Goal: Information Seeking & Learning: Learn about a topic

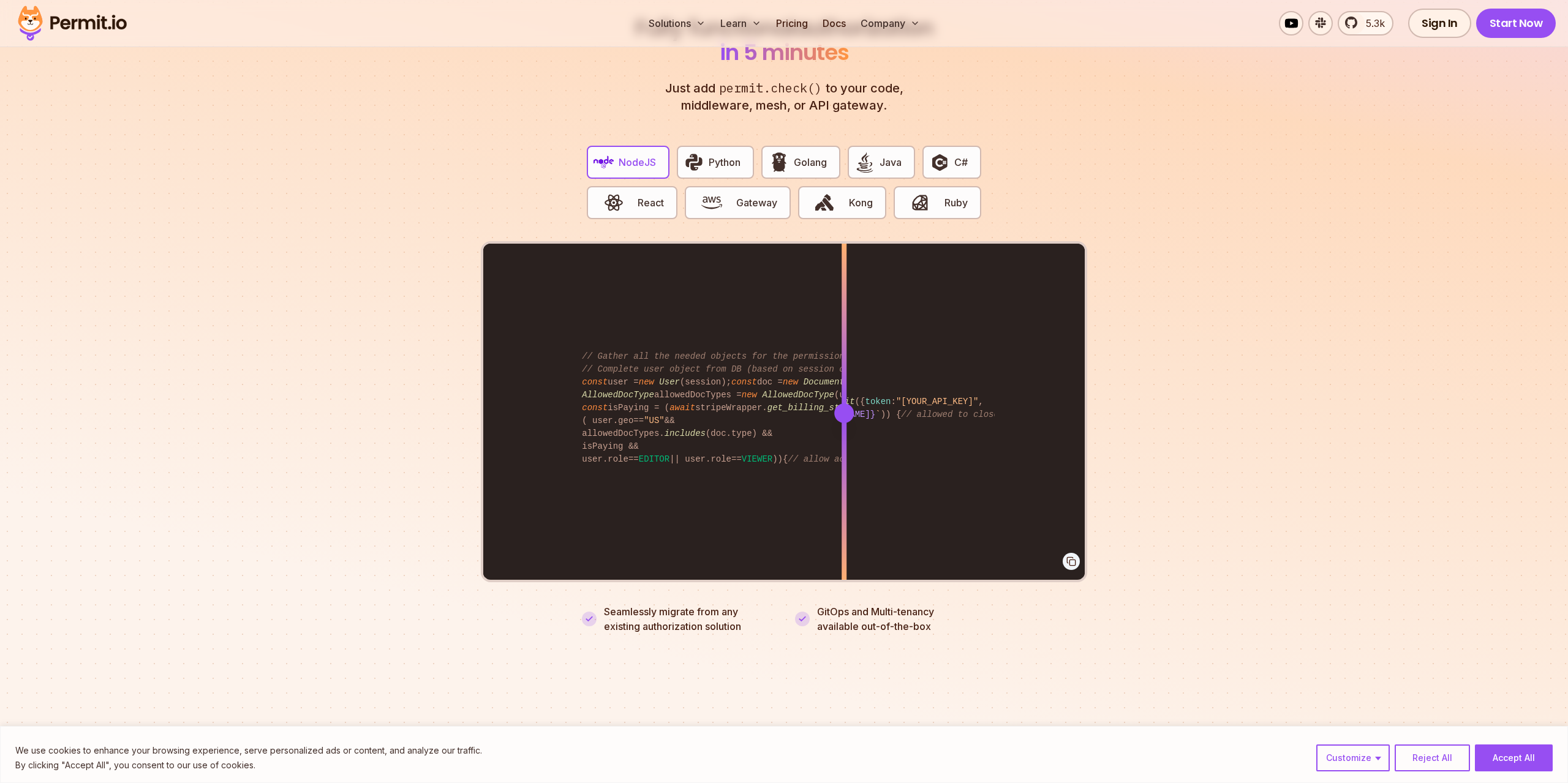
scroll to position [2420, 0]
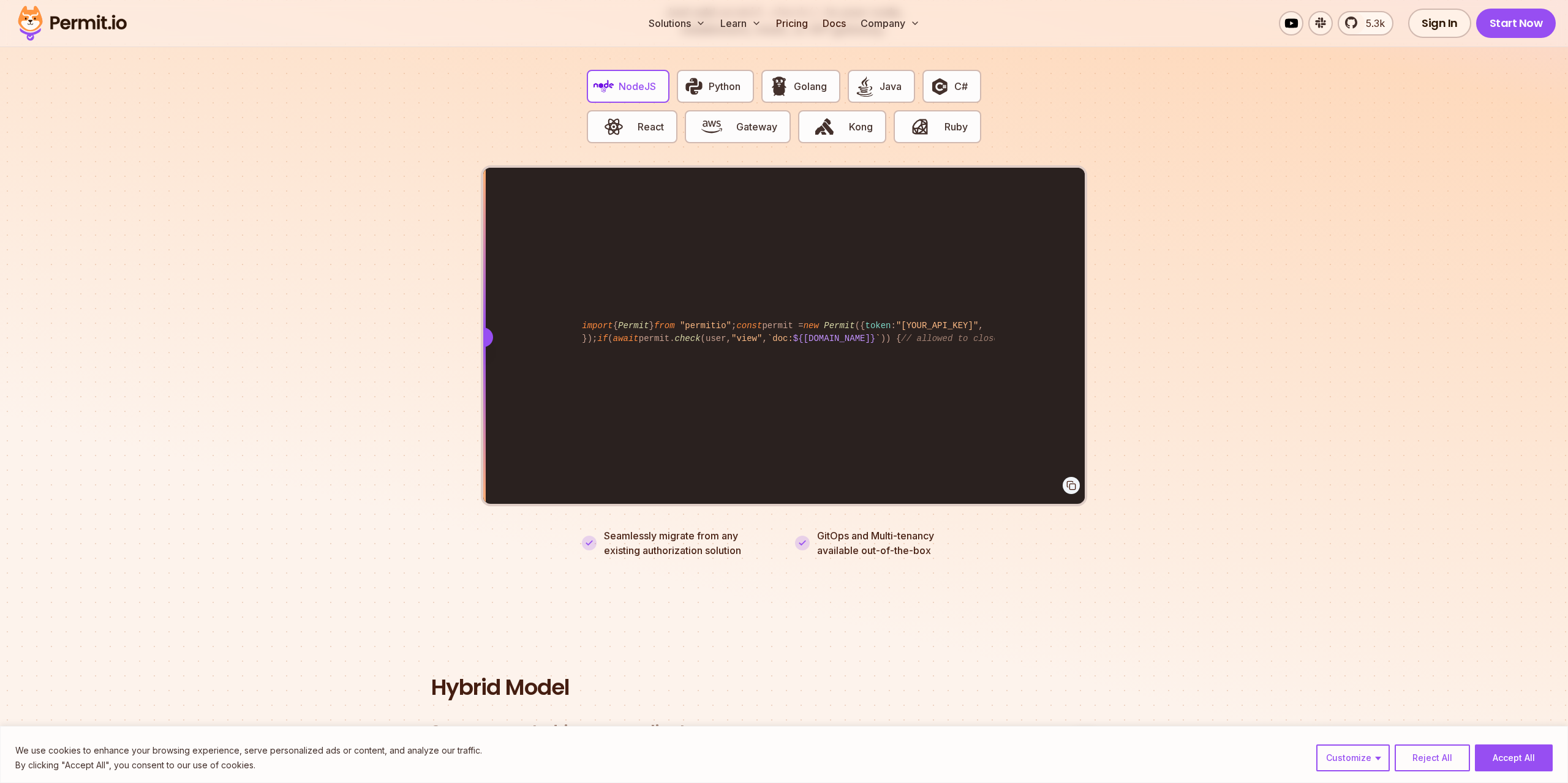
drag, startPoint x: 849, startPoint y: 322, endPoint x: 271, endPoint y: 418, distance: 585.9
click at [451, 414] on section "Fully functional authorization in 5 minutes Just add permit.check() to your cod…" at bounding box center [784, 234] width 1568 height 765
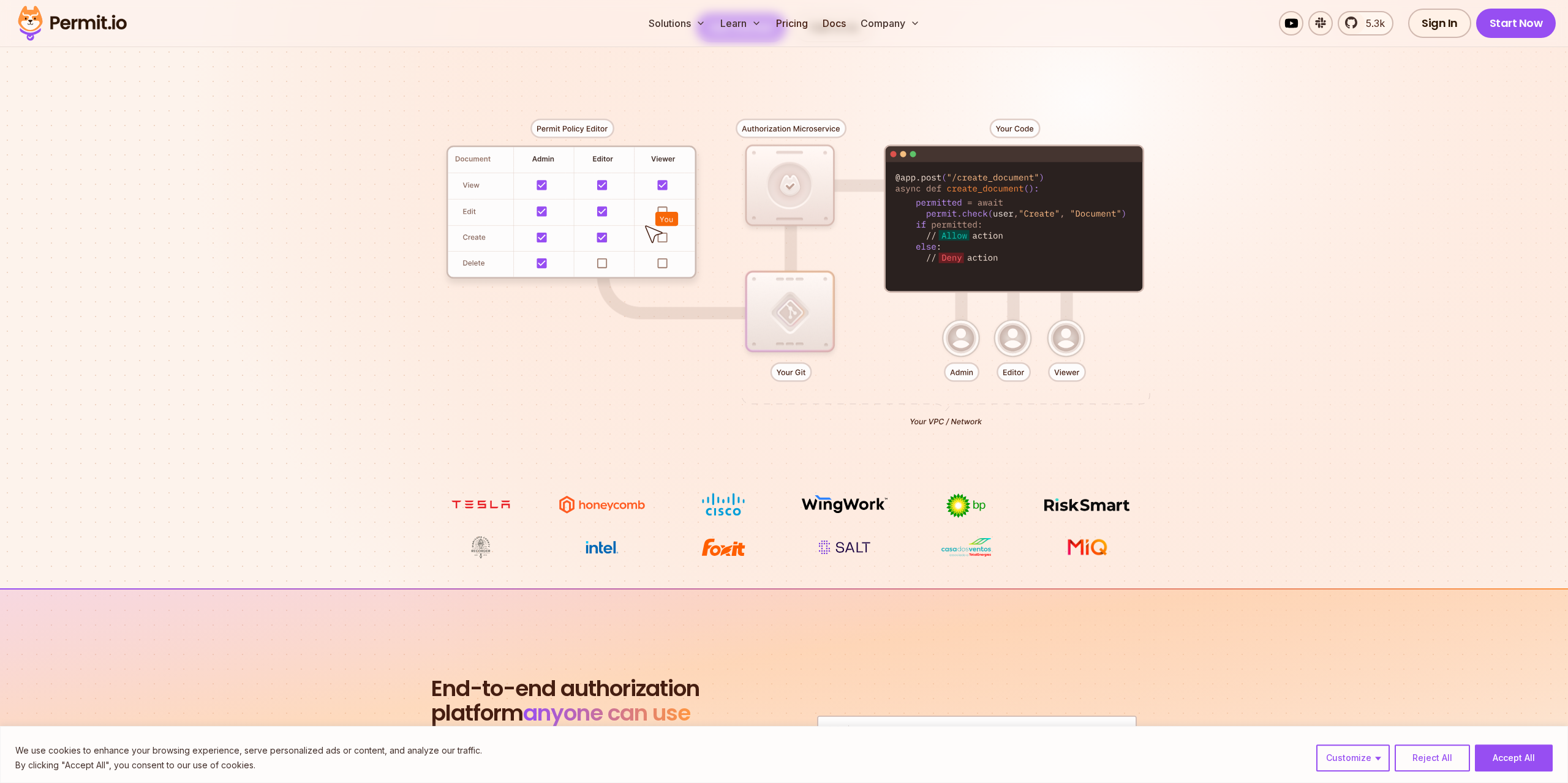
scroll to position [255, 0]
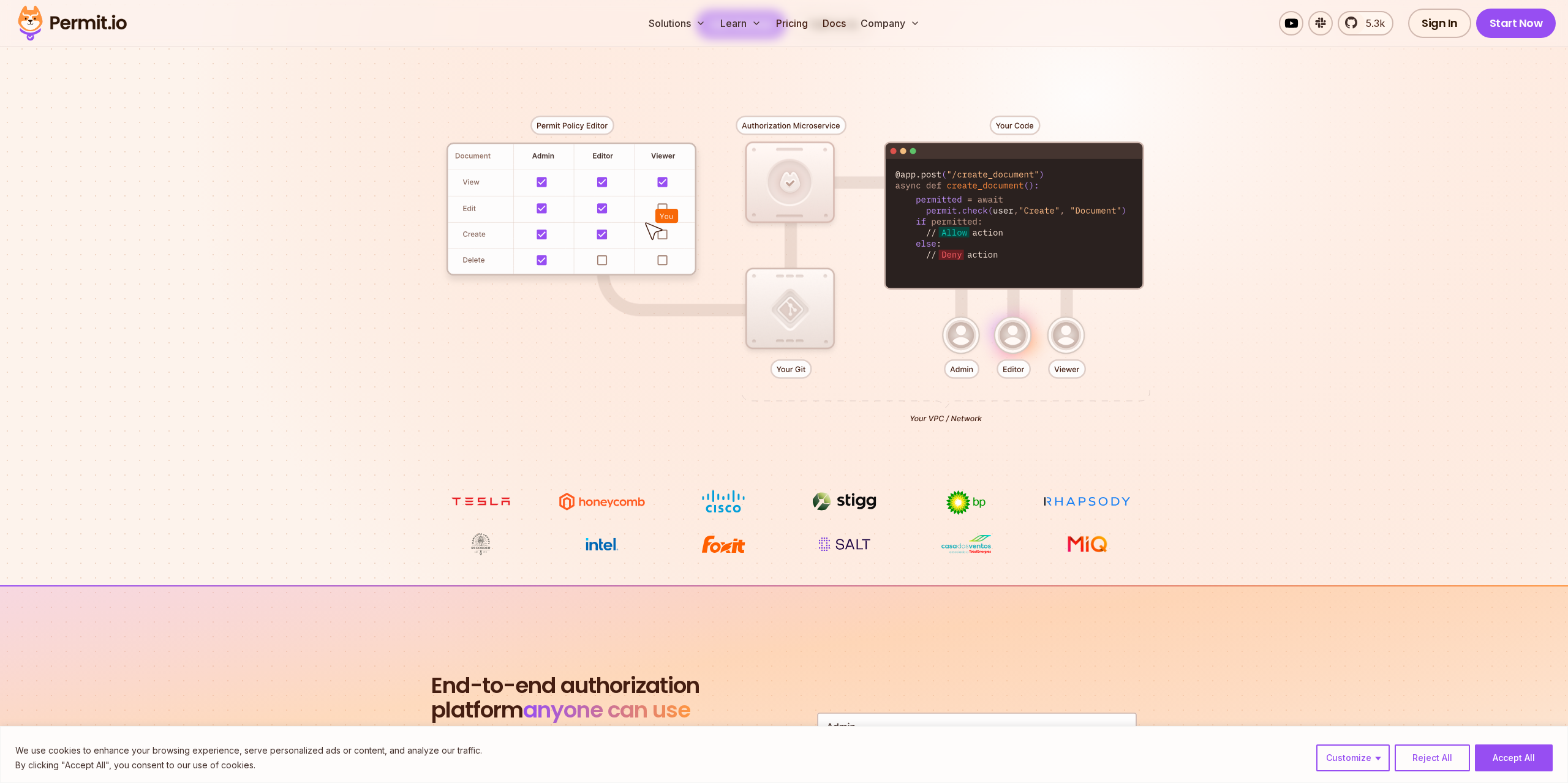
click at [850, 546] on img at bounding box center [844, 544] width 92 height 24
click at [1413, 760] on button "Reject All" at bounding box center [1433, 758] width 76 height 27
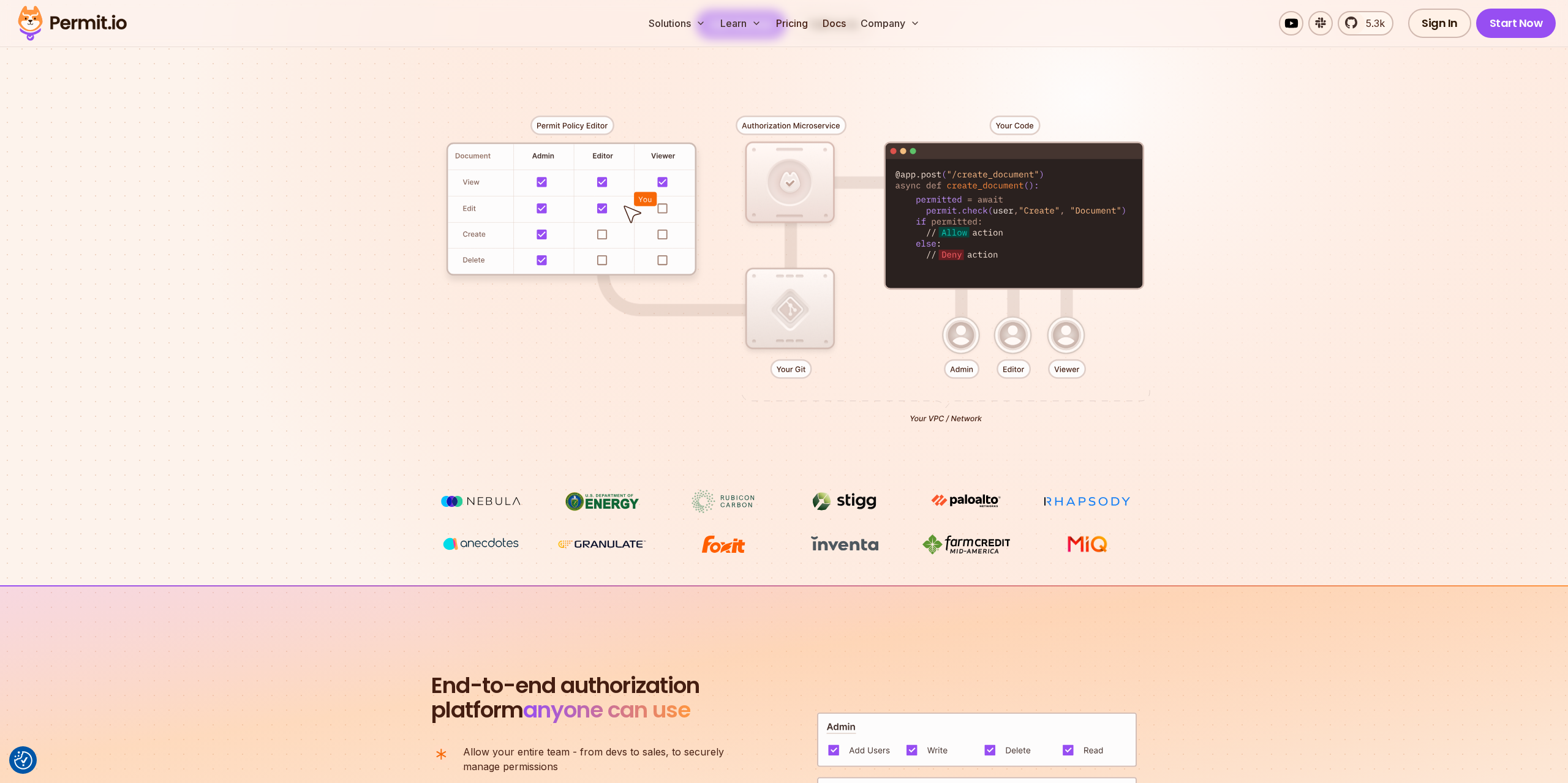
scroll to position [0, 0]
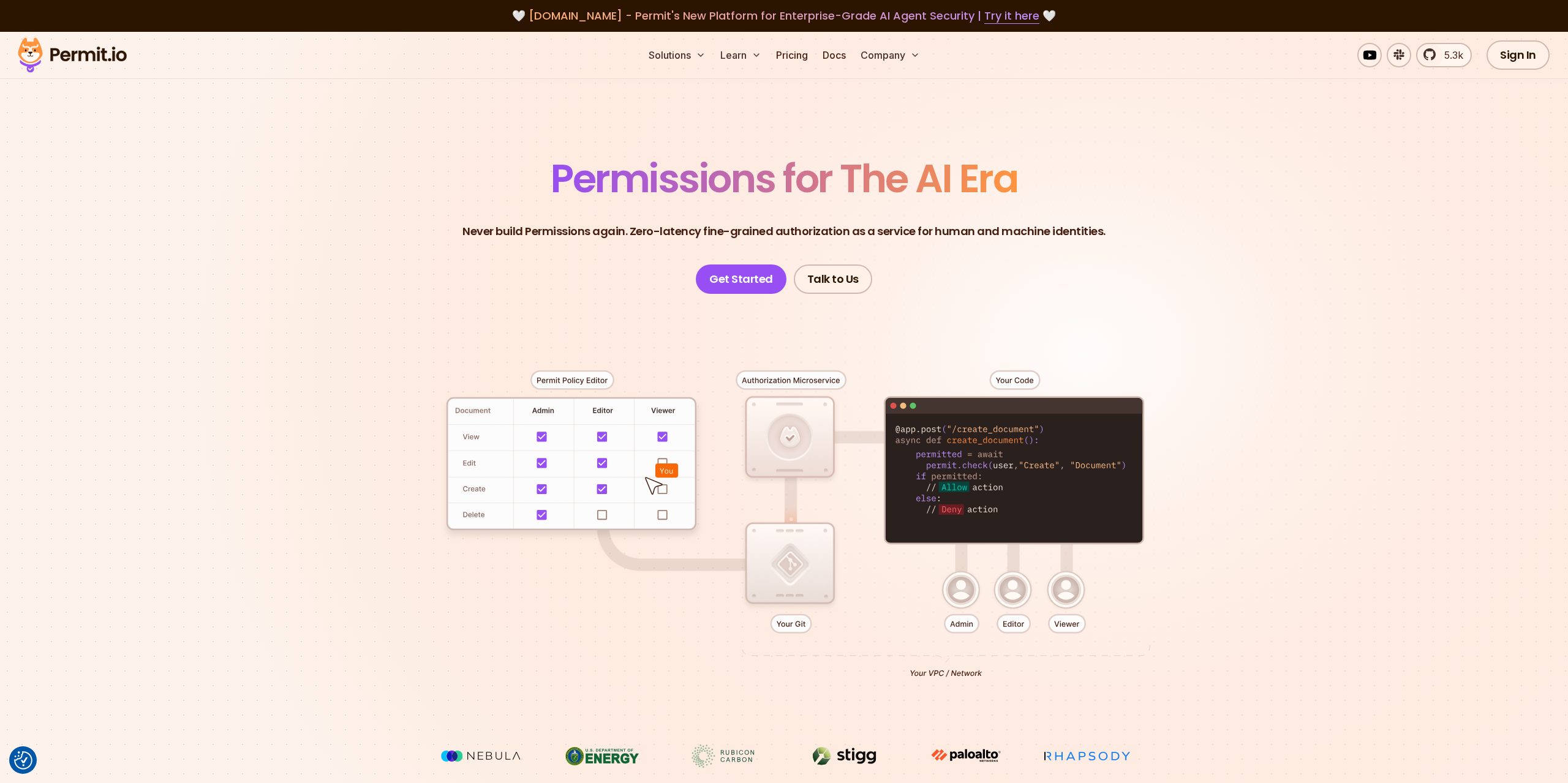
click at [297, 168] on section "Permissions for The AI Era Never build Permissions again. Zero-latency fine-gra…" at bounding box center [784, 436] width 1568 height 809
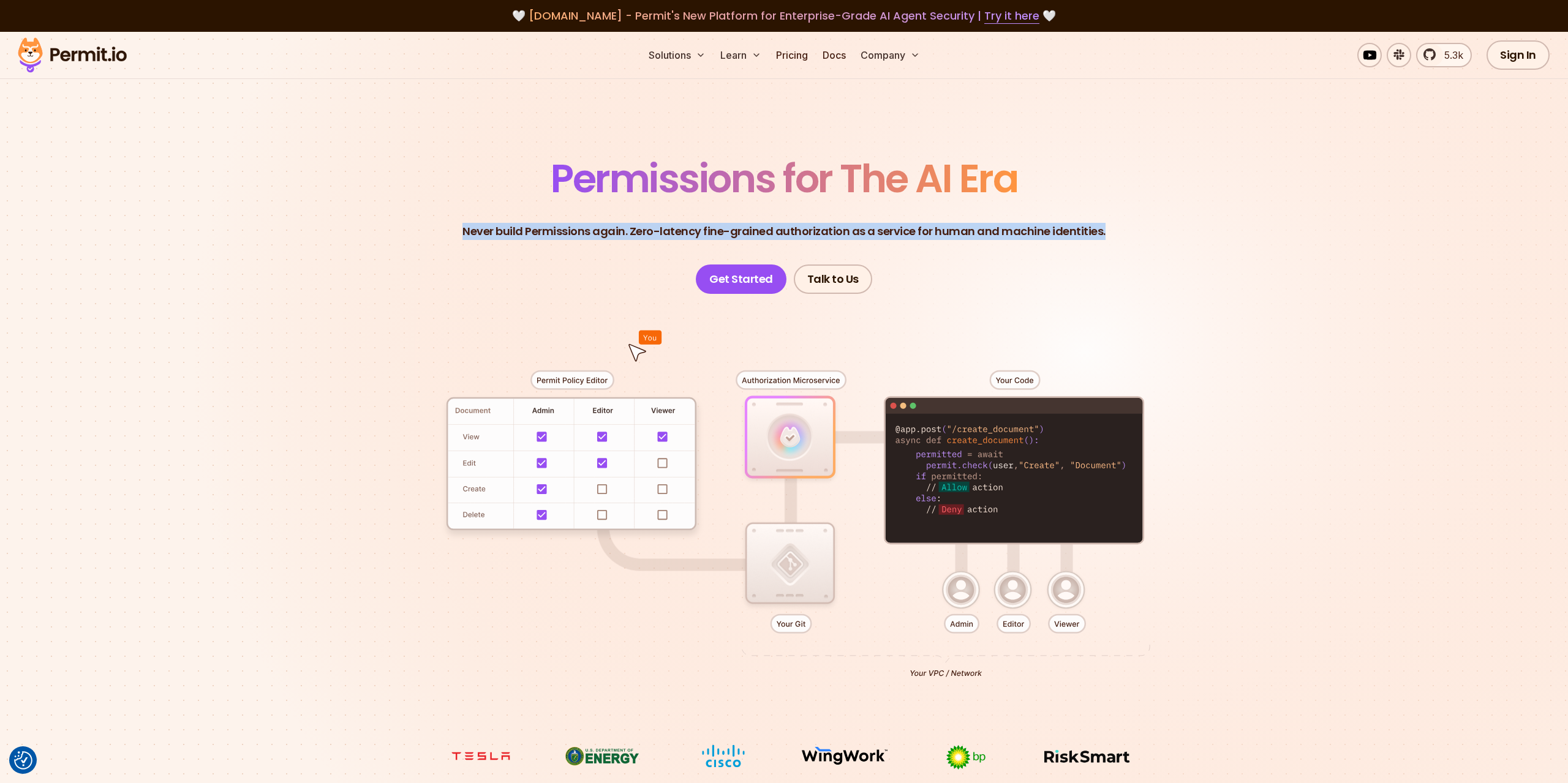
drag, startPoint x: 451, startPoint y: 223, endPoint x: 1139, endPoint y: 235, distance: 688.1
click at [1139, 235] on header "Permissions for The AI Era Never build Permissions again. Zero-latency fine-gra…" at bounding box center [784, 226] width 857 height 135
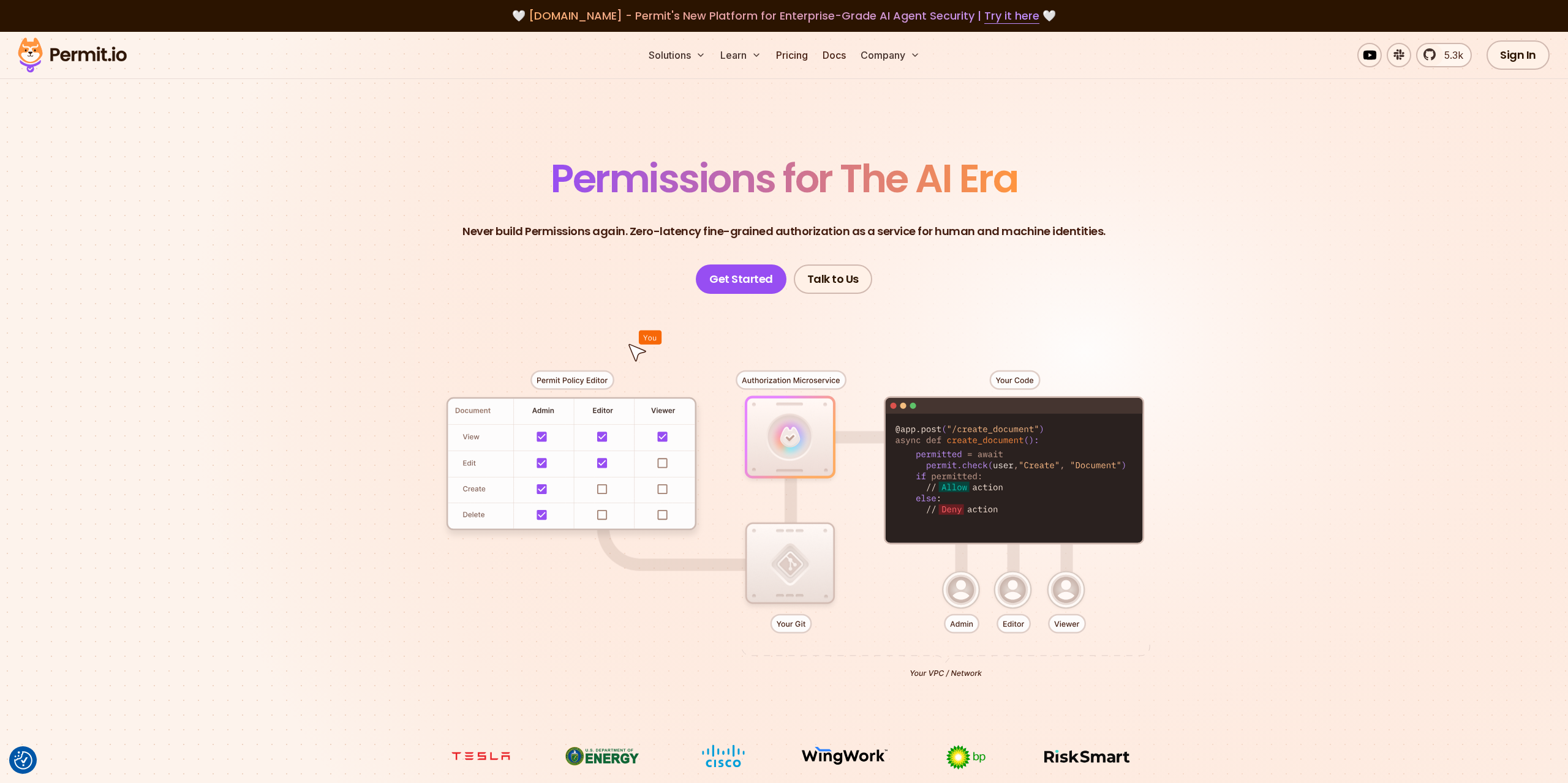
click at [1139, 235] on header "Permissions for The AI Era Never build Permissions again. Zero-latency fine-gra…" at bounding box center [784, 226] width 857 height 135
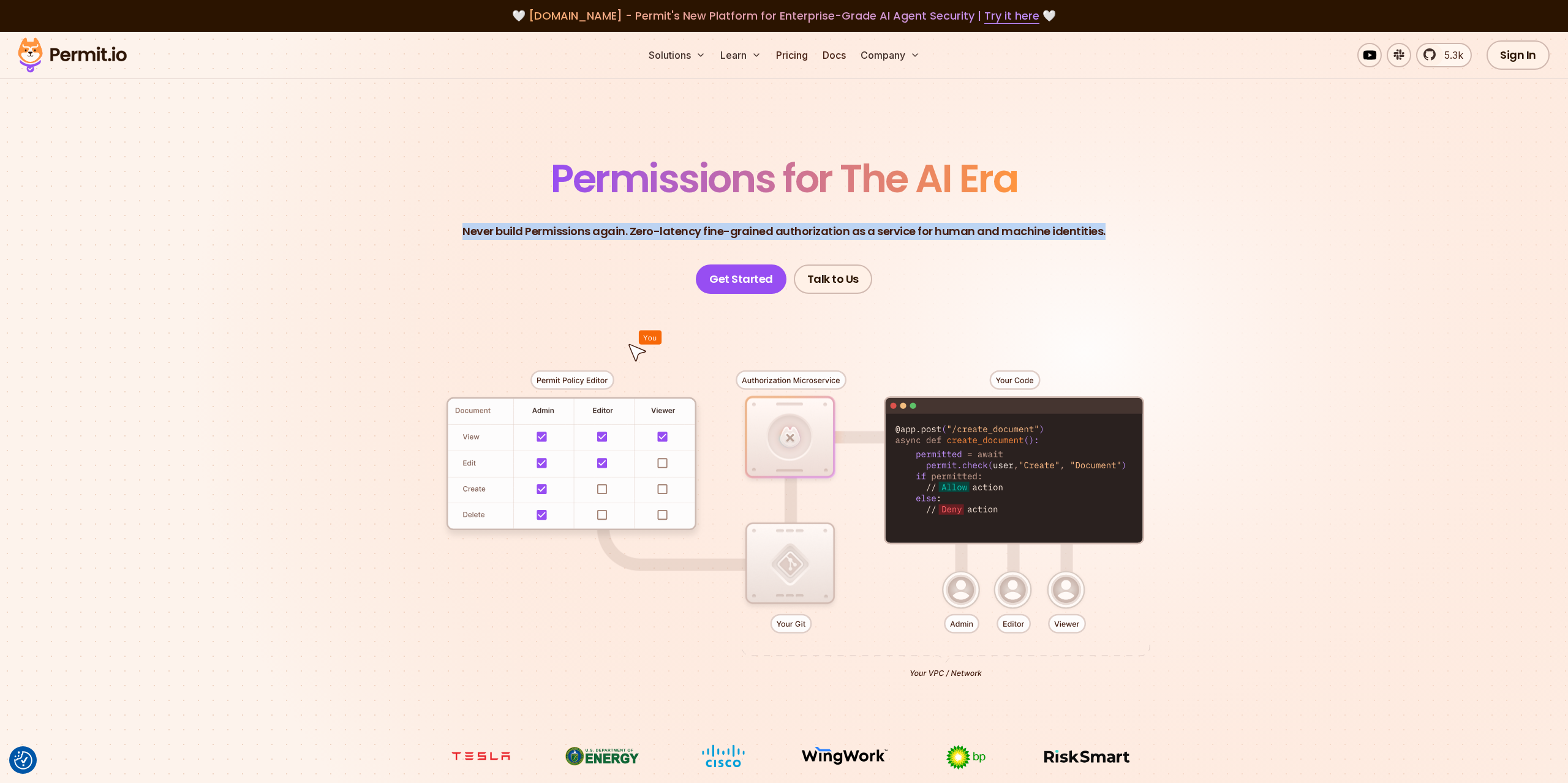
drag, startPoint x: 1072, startPoint y: 232, endPoint x: 470, endPoint y: 250, distance: 602.3
click at [471, 250] on header "Permissions for The AI Era Never build Permissions again. Zero-latency fine-gra…" at bounding box center [784, 226] width 857 height 135
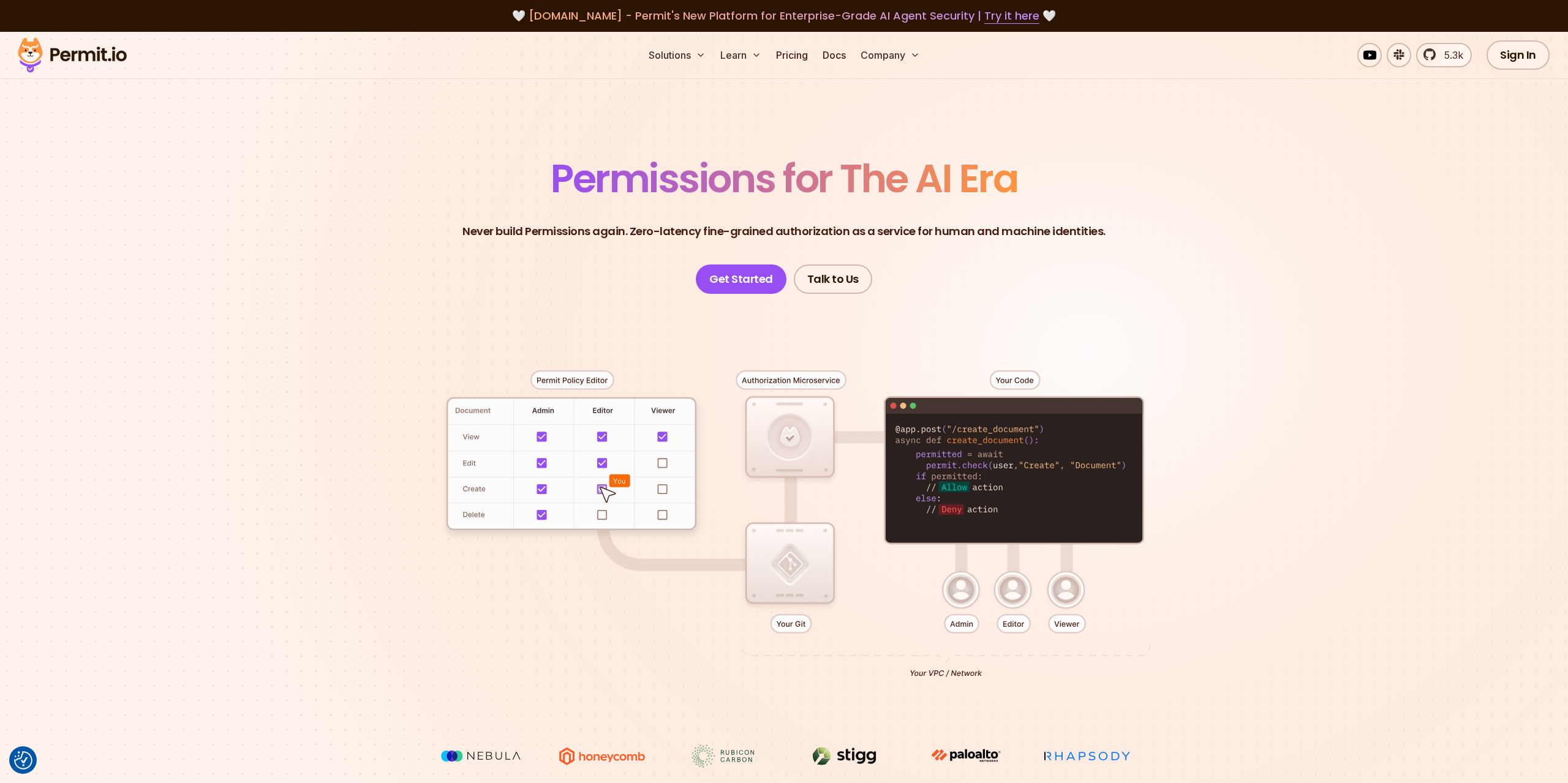
click at [482, 173] on header "Permissions for The AI Era Never build Permissions again. Zero-latency fine-gra…" at bounding box center [784, 226] width 857 height 135
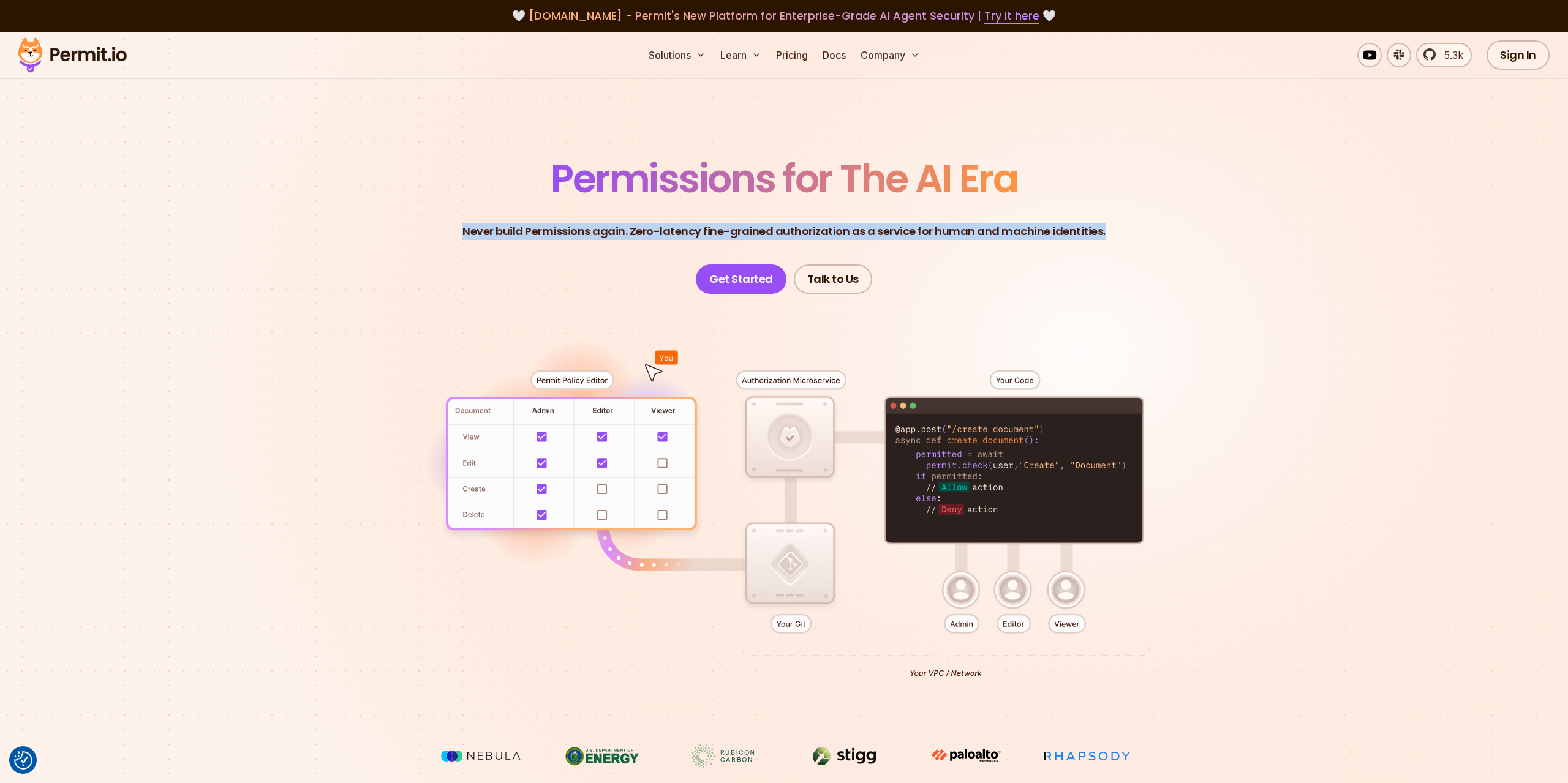
drag, startPoint x: 463, startPoint y: 227, endPoint x: 1179, endPoint y: 231, distance: 716.0
click at [1179, 231] on header "Permissions for The AI Era Never build Permissions again. Zero-latency fine-gra…" at bounding box center [784, 226] width 857 height 135
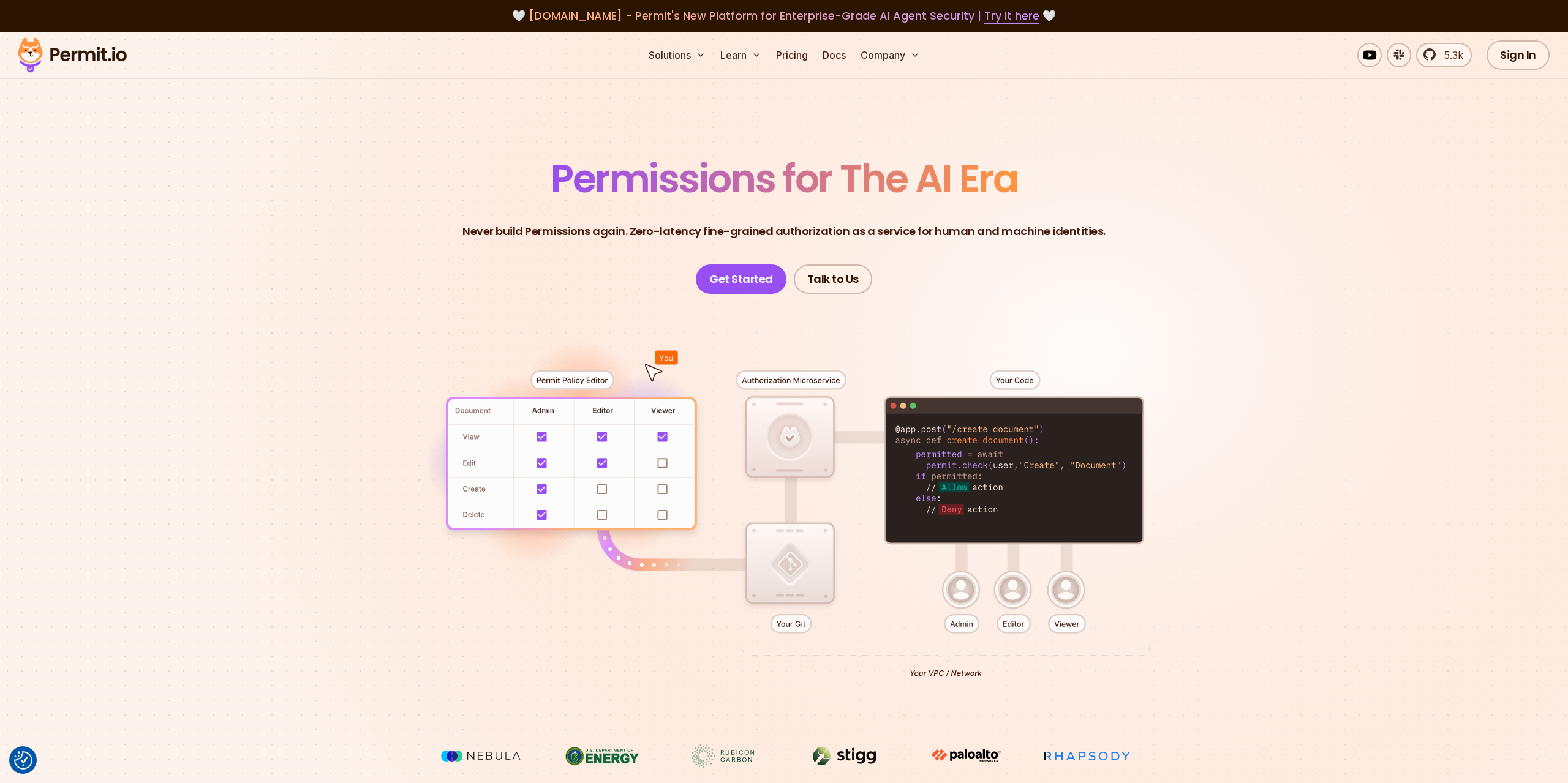
click at [1179, 231] on header "Permissions for The AI Era Never build Permissions again. Zero-latency fine-gra…" at bounding box center [784, 226] width 857 height 135
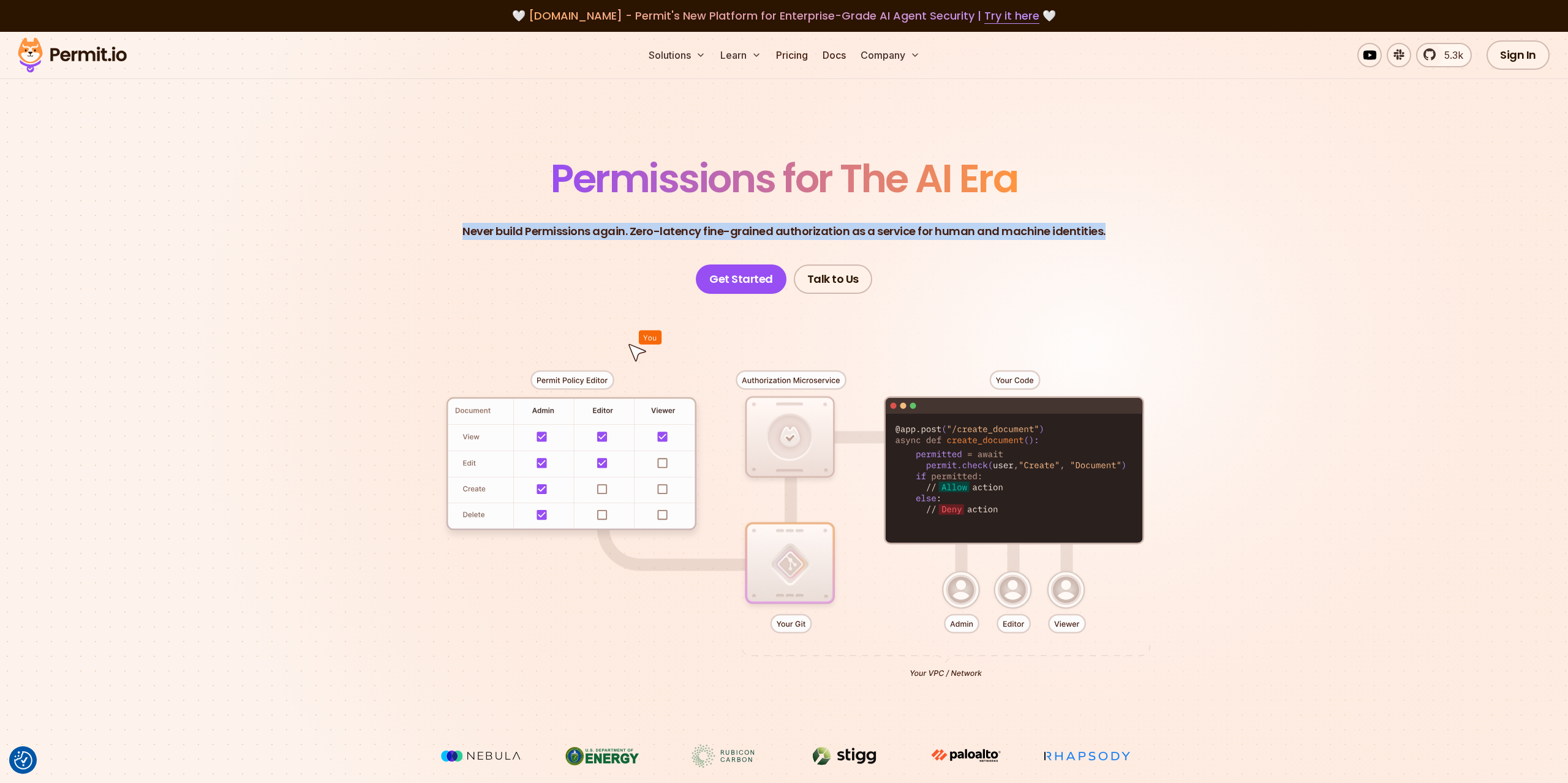
drag, startPoint x: 1185, startPoint y: 231, endPoint x: 427, endPoint y: 224, distance: 758.0
click at [427, 224] on header "Permissions for The AI Era Never build Permissions again. Zero-latency fine-gra…" at bounding box center [784, 226] width 857 height 135
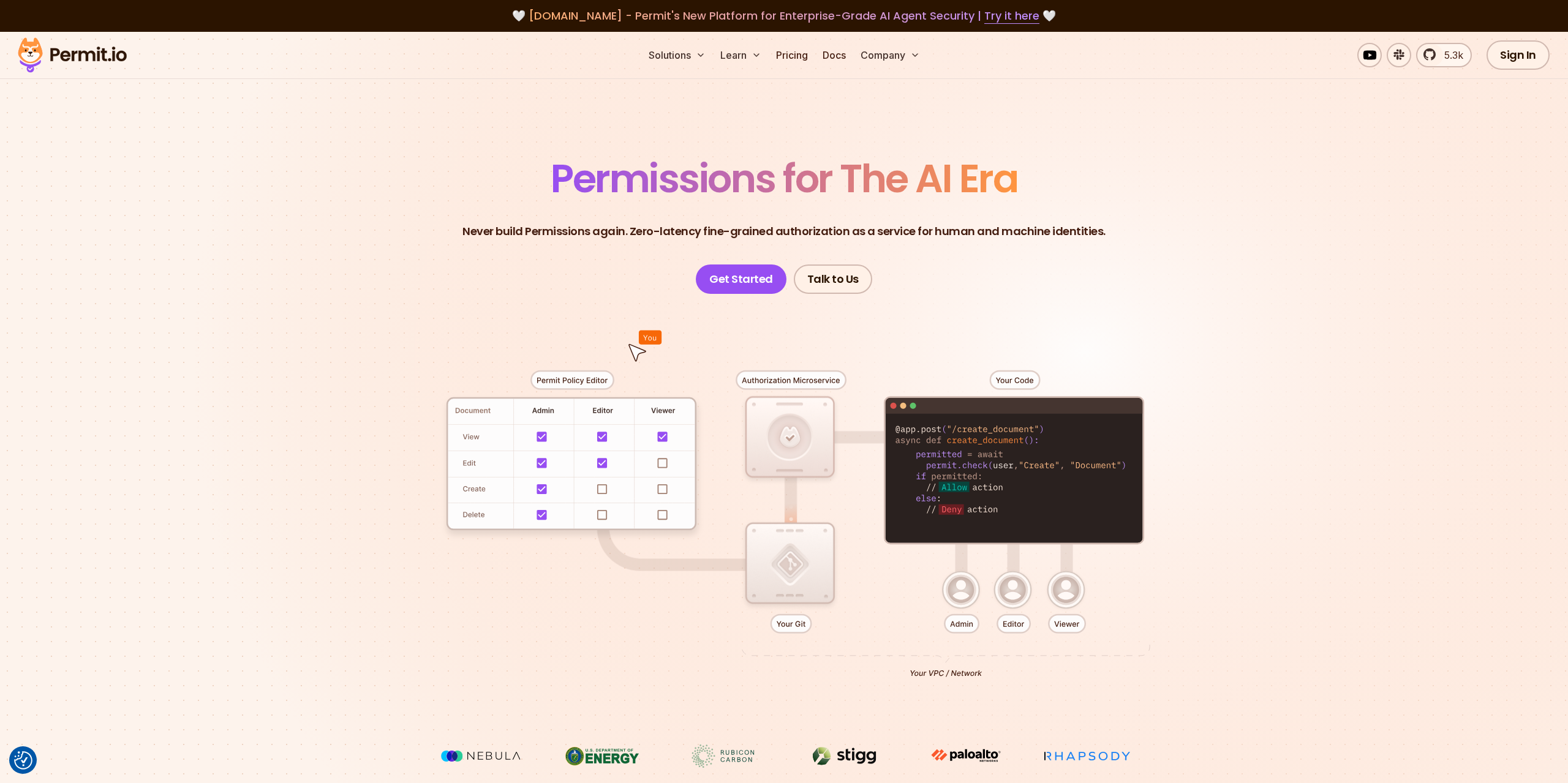
click at [427, 224] on header "Permissions for The AI Era Never build Permissions again. Zero-latency fine-gra…" at bounding box center [784, 226] width 857 height 135
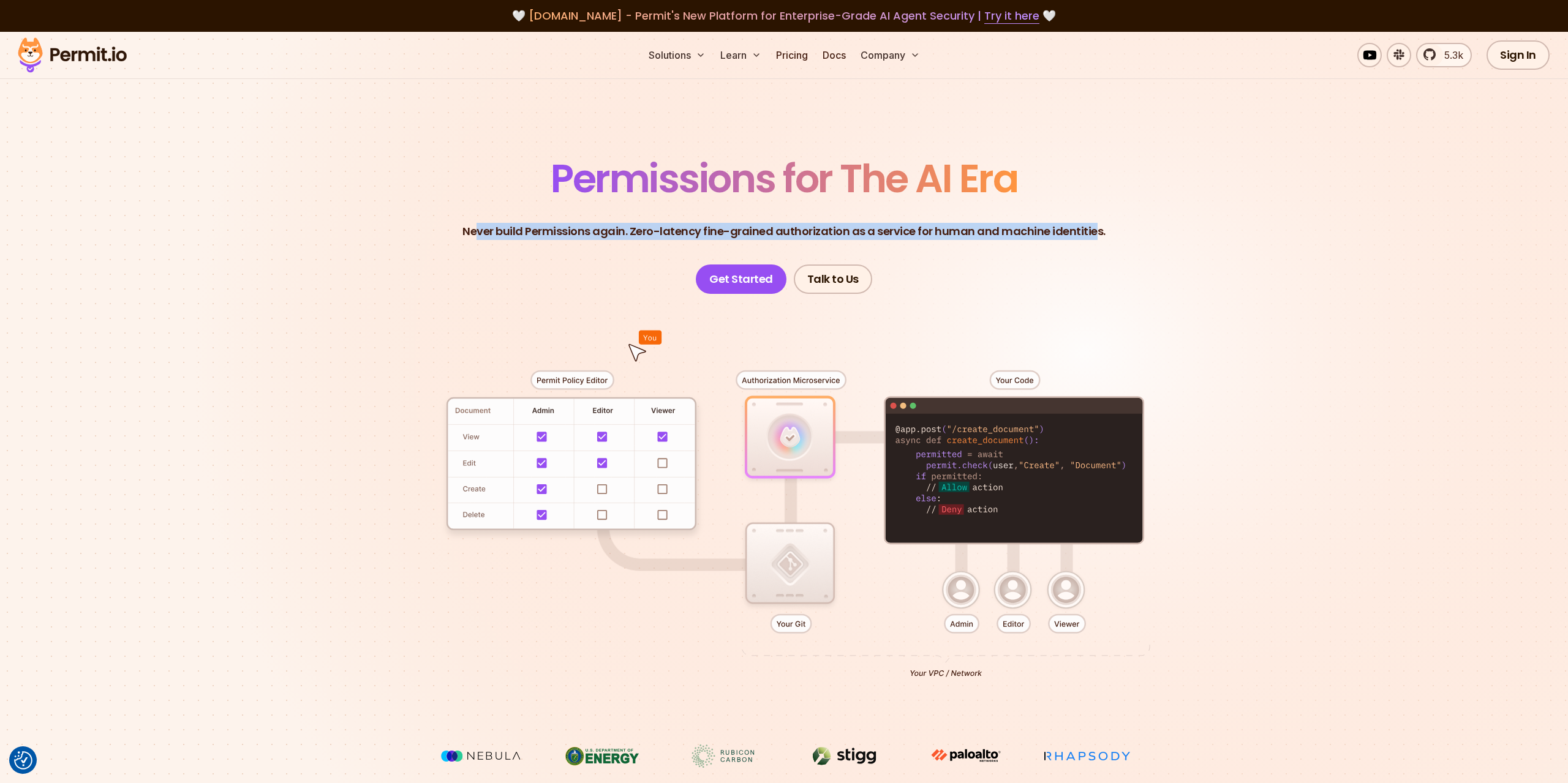
drag, startPoint x: 596, startPoint y: 175, endPoint x: 1093, endPoint y: 208, distance: 498.1
click at [1093, 208] on header "Permissions for The AI Era Never build Permissions again. Zero-latency fine-gra…" at bounding box center [784, 226] width 857 height 135
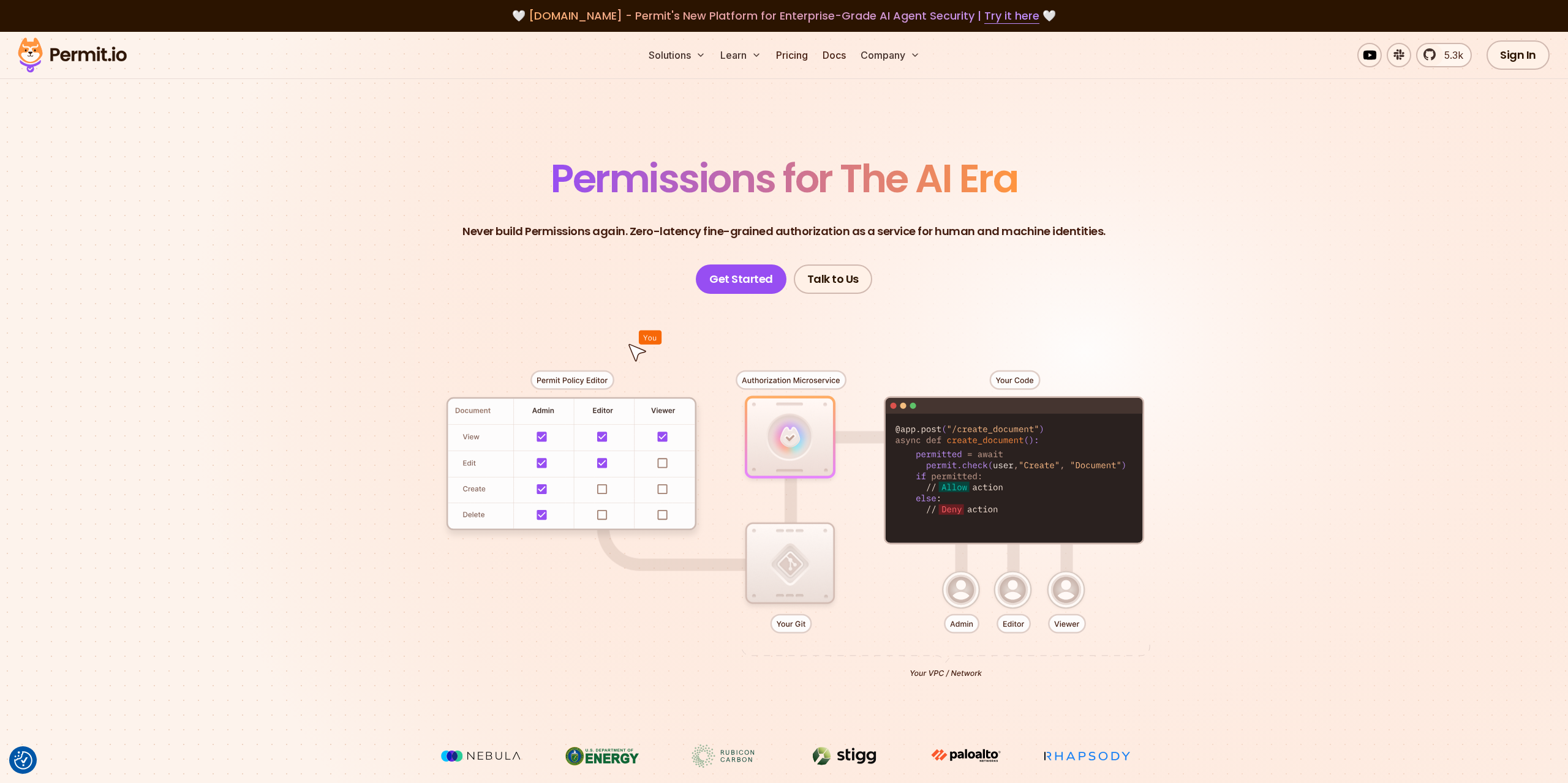
click at [1100, 210] on header "Permissions for The AI Era Never build Permissions again. Zero-latency fine-gra…" at bounding box center [784, 226] width 857 height 135
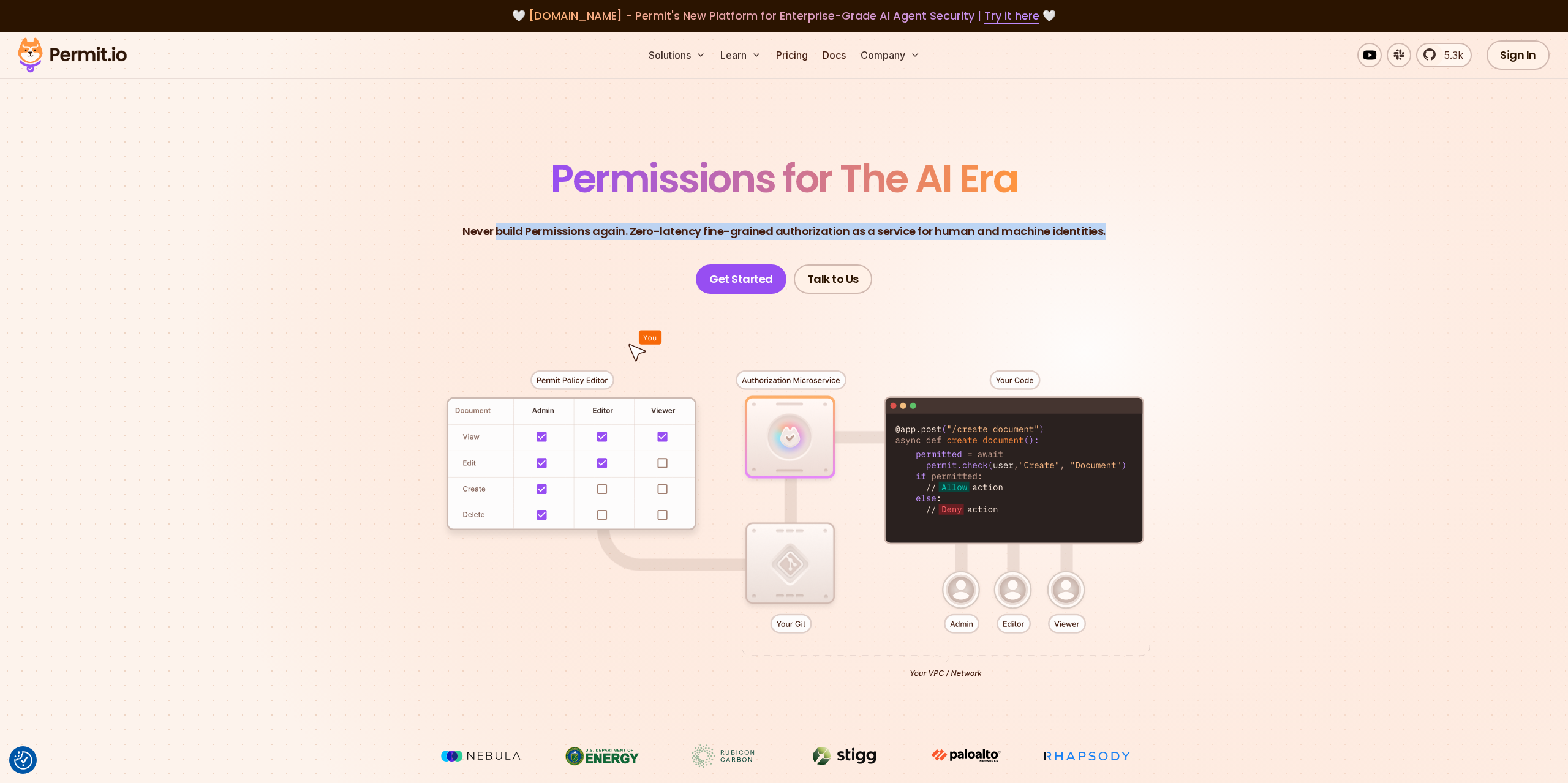
drag, startPoint x: 1124, startPoint y: 218, endPoint x: 502, endPoint y: 173, distance: 623.6
click at [502, 173] on header "Permissions for The AI Era Never build Permissions again. Zero-latency fine-gra…" at bounding box center [784, 226] width 857 height 135
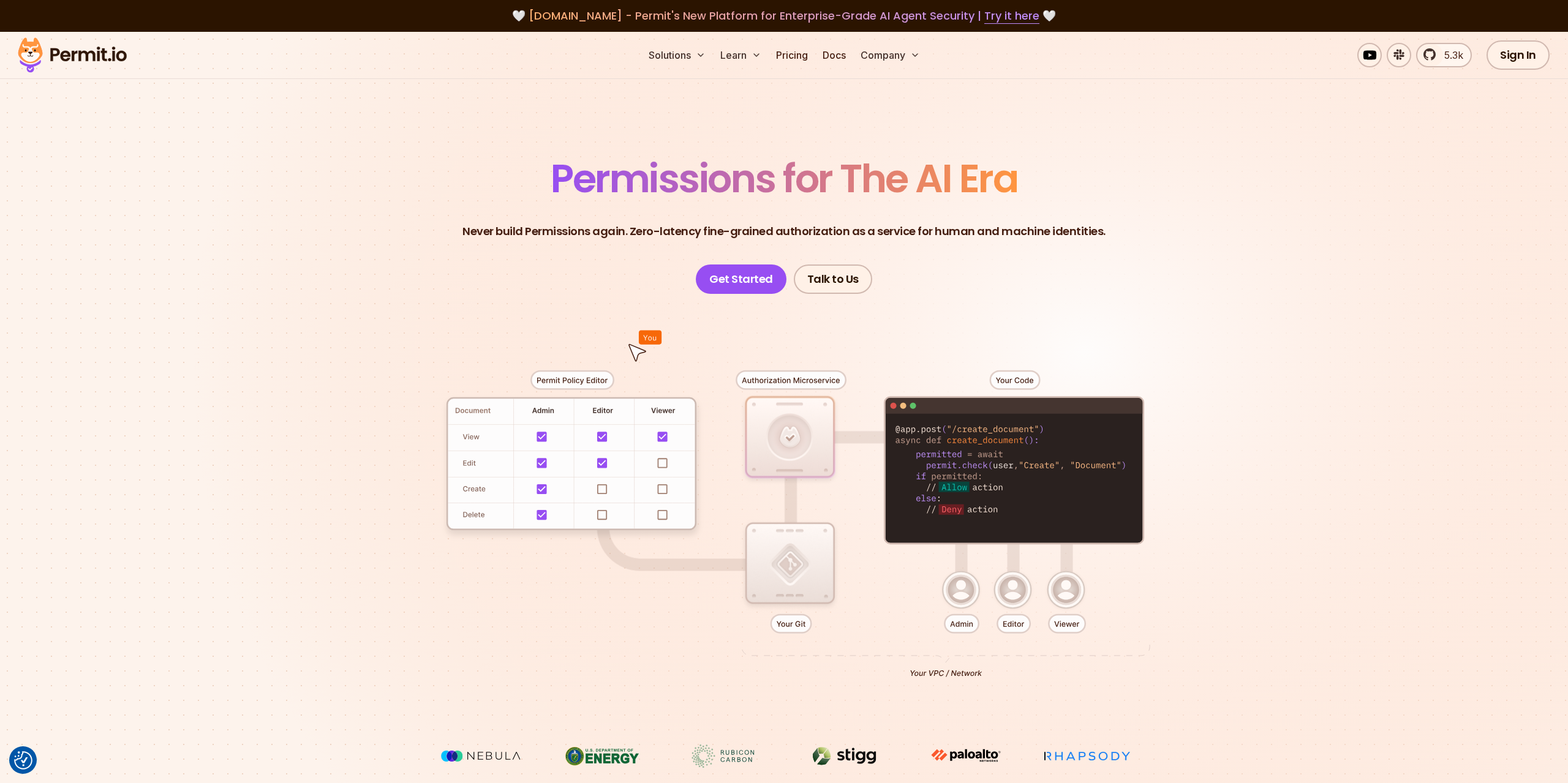
click at [440, 175] on header "Permissions for The AI Era Never build Permissions again. Zero-latency fine-gra…" at bounding box center [784, 226] width 857 height 135
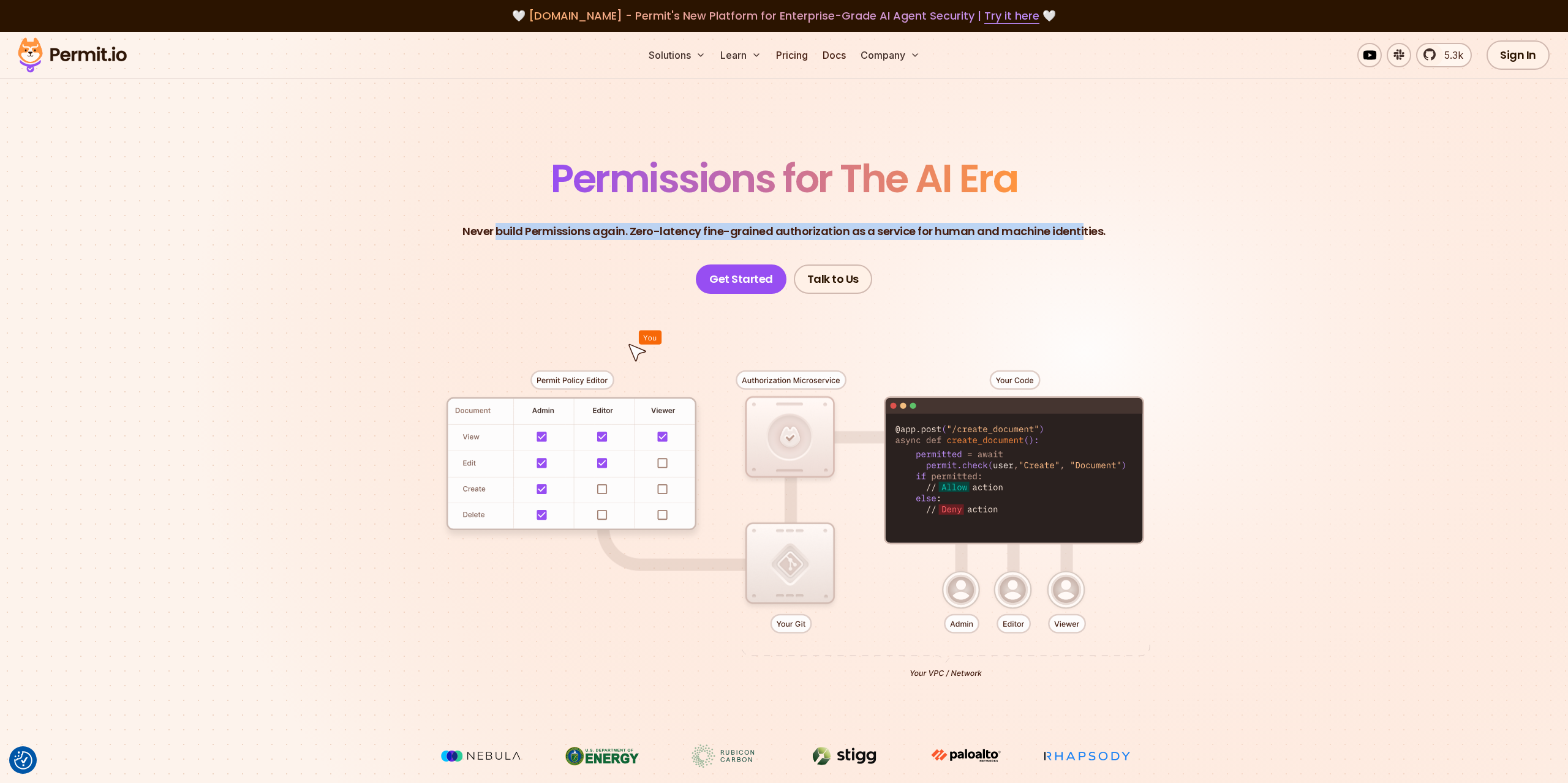
drag, startPoint x: 504, startPoint y: 163, endPoint x: 1113, endPoint y: 218, distance: 611.5
click at [1078, 218] on header "Permissions for The AI Era Never build Permissions again. Zero-latency fine-gra…" at bounding box center [784, 226] width 857 height 135
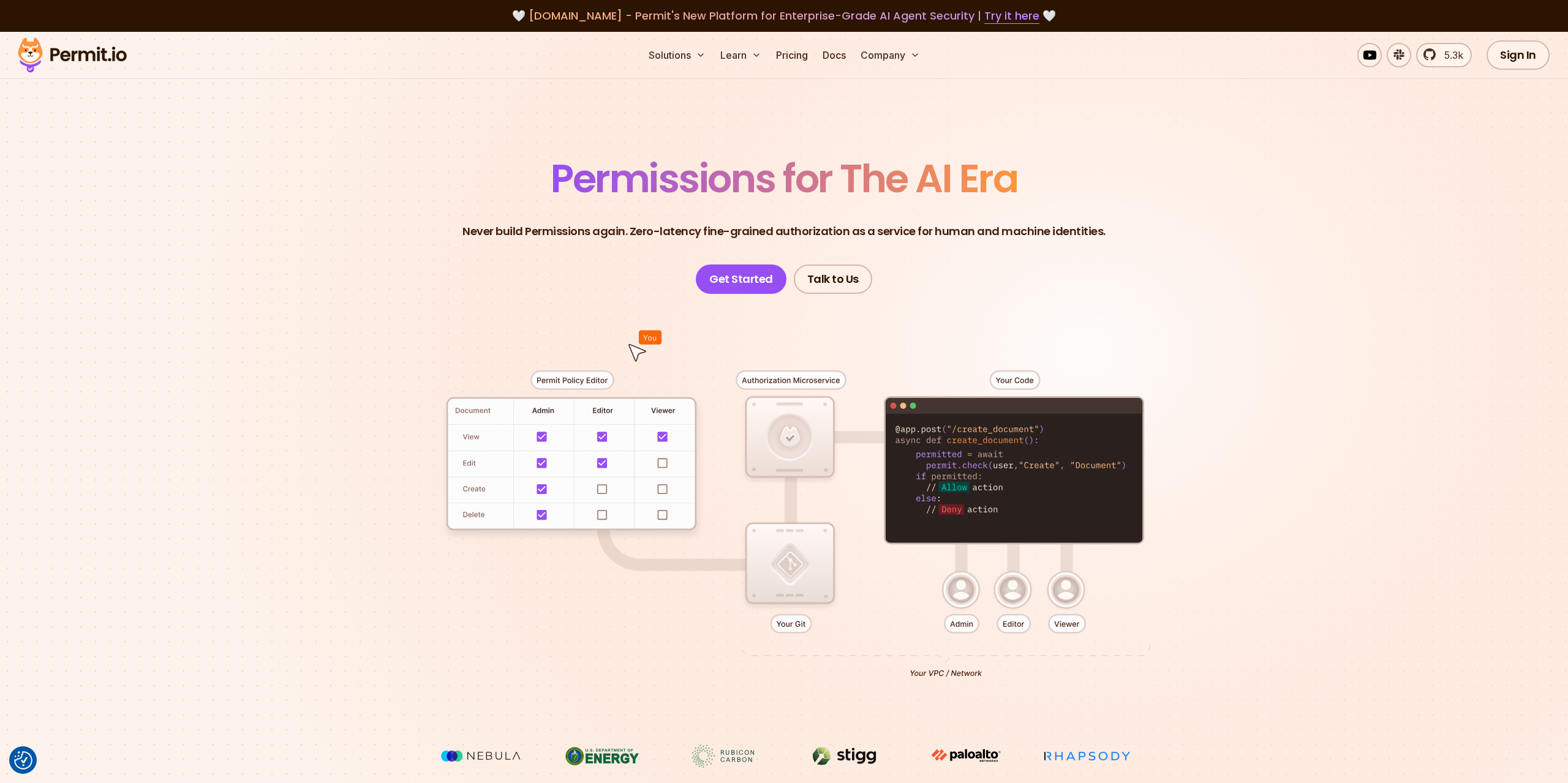
click at [1114, 218] on header "Permissions for The AI Era Never build Permissions again. Zero-latency fine-gra…" at bounding box center [784, 226] width 857 height 135
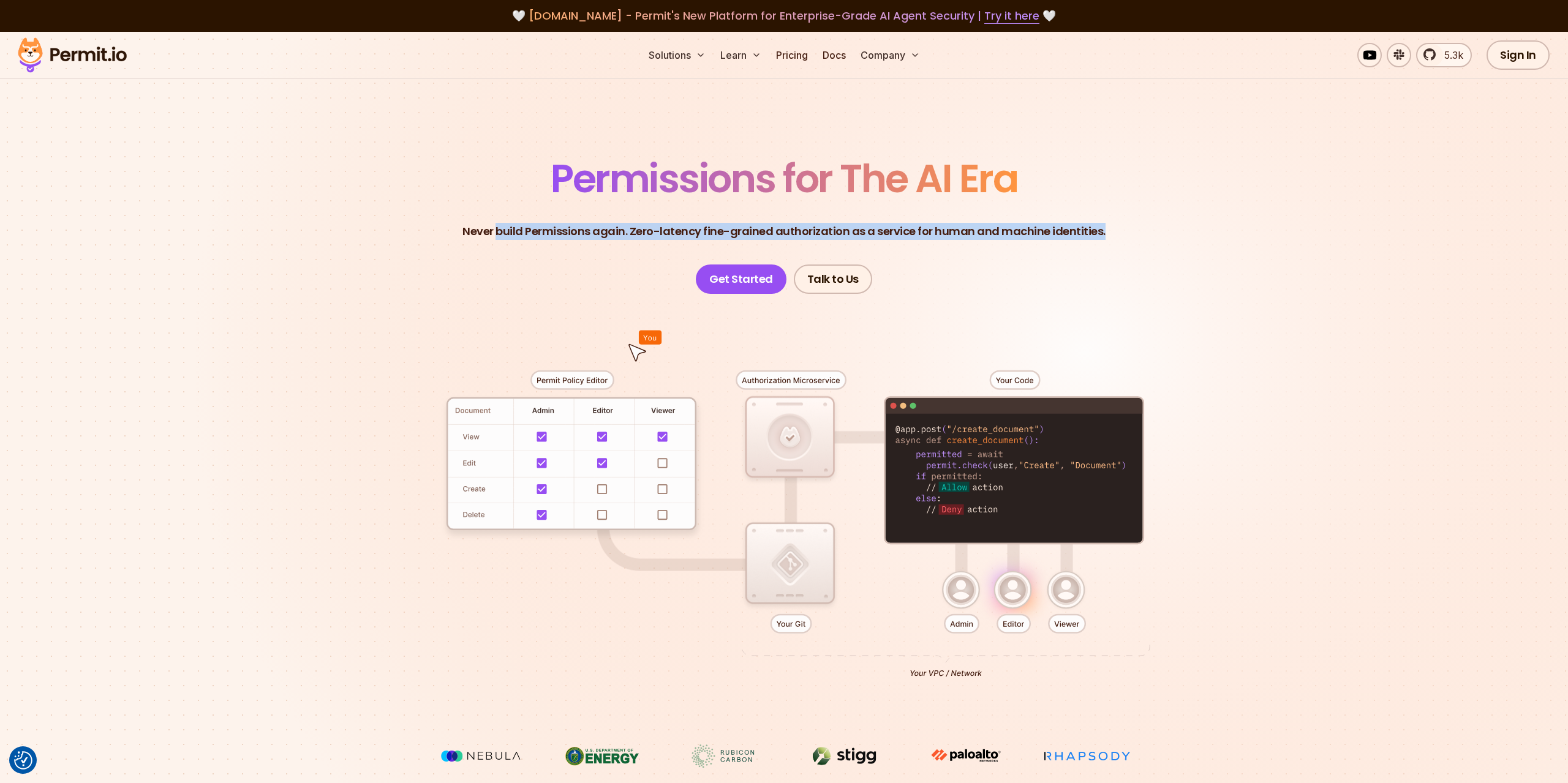
drag, startPoint x: 1130, startPoint y: 224, endPoint x: 506, endPoint y: 196, distance: 624.6
click at [506, 196] on header "Permissions for The AI Era Never build Permissions again. Zero-latency fine-gra…" at bounding box center [784, 226] width 857 height 135
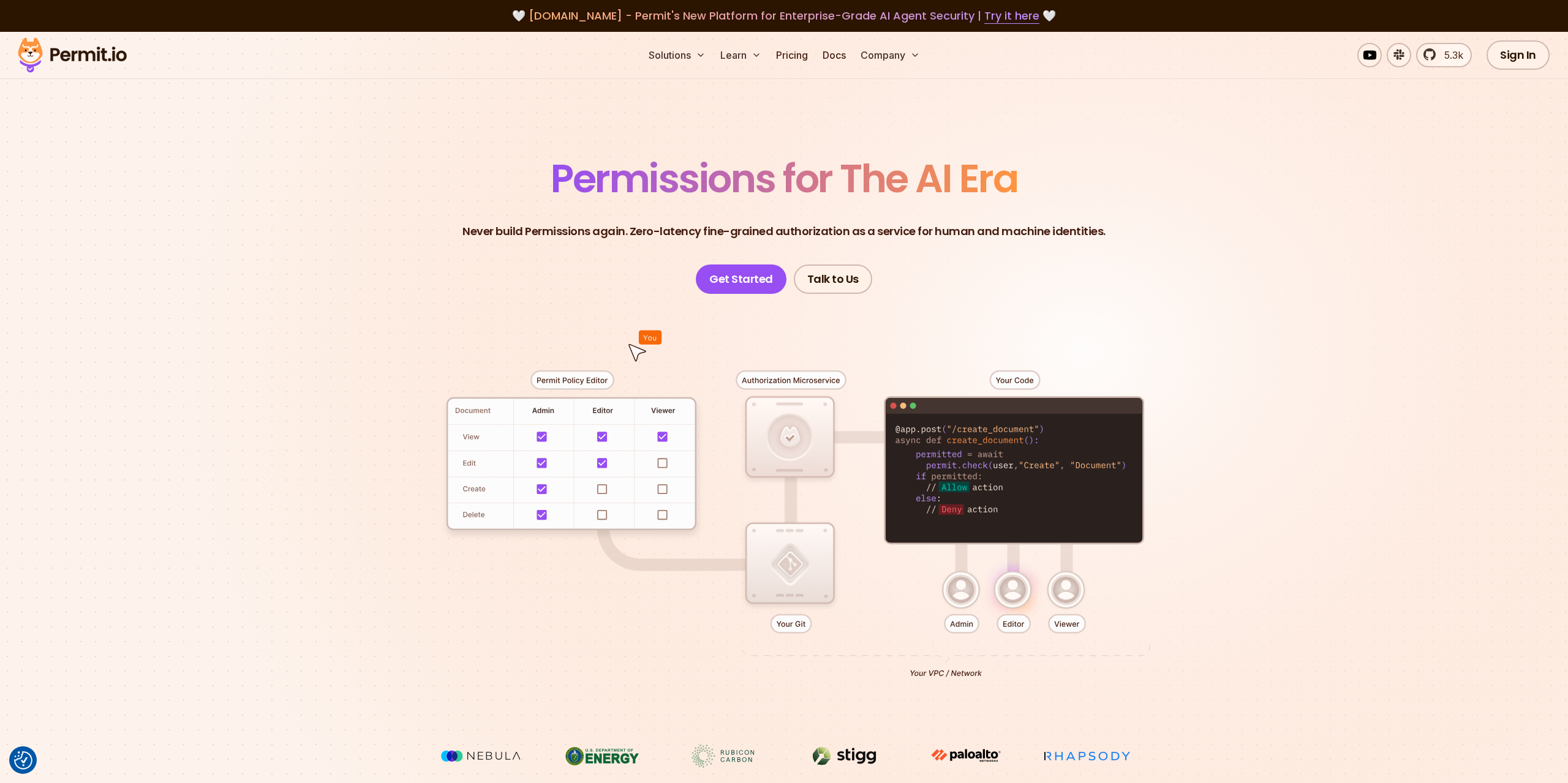
click at [419, 195] on header "Permissions for The AI Era Never build Permissions again. Zero-latency fine-gra…" at bounding box center [784, 226] width 857 height 135
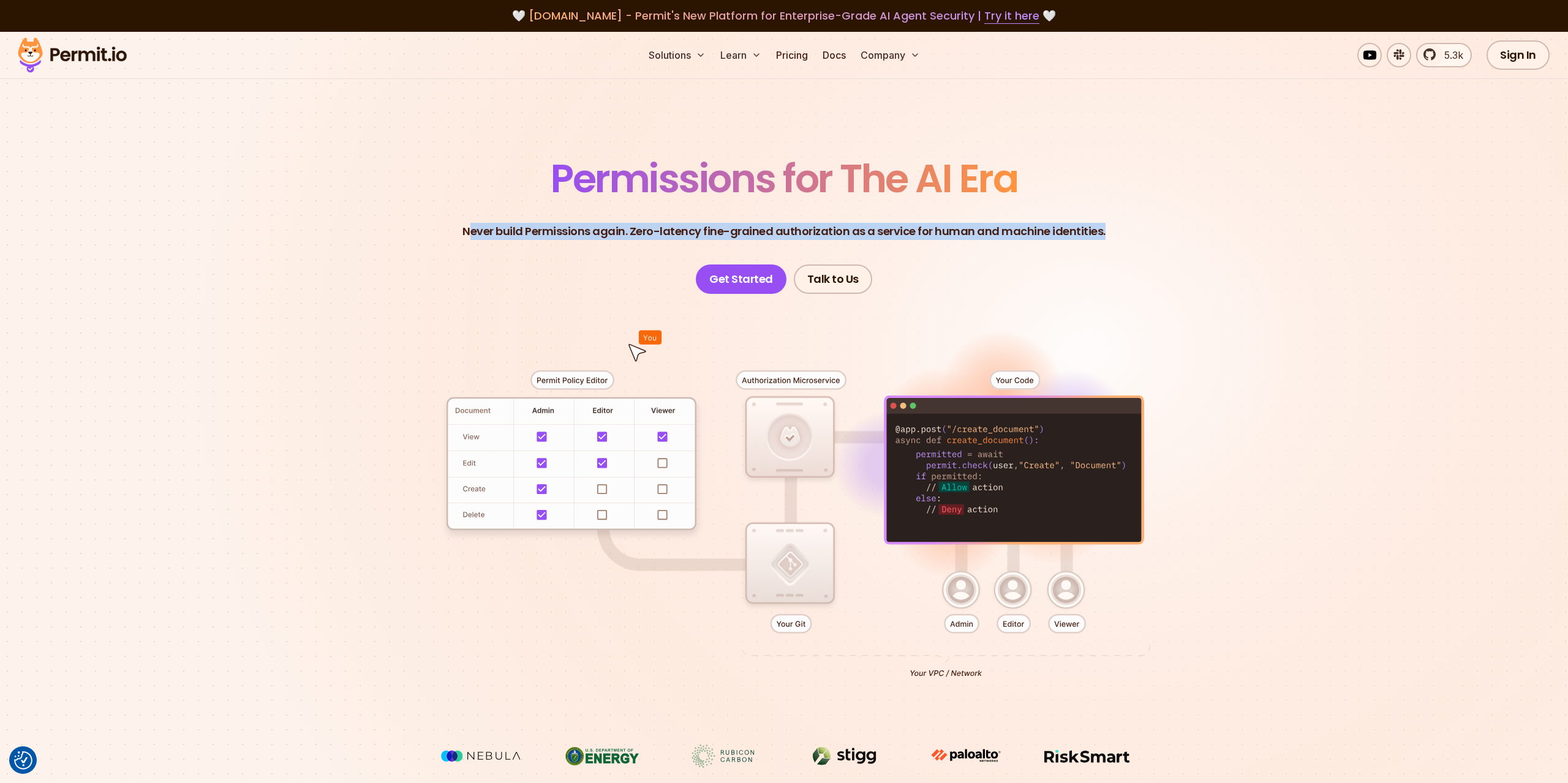
drag, startPoint x: 483, startPoint y: 188, endPoint x: 1105, endPoint y: 211, distance: 622.4
click at [1104, 210] on header "Permissions for The AI Era Never build Permissions again. Zero-latency fine-gra…" at bounding box center [784, 226] width 857 height 135
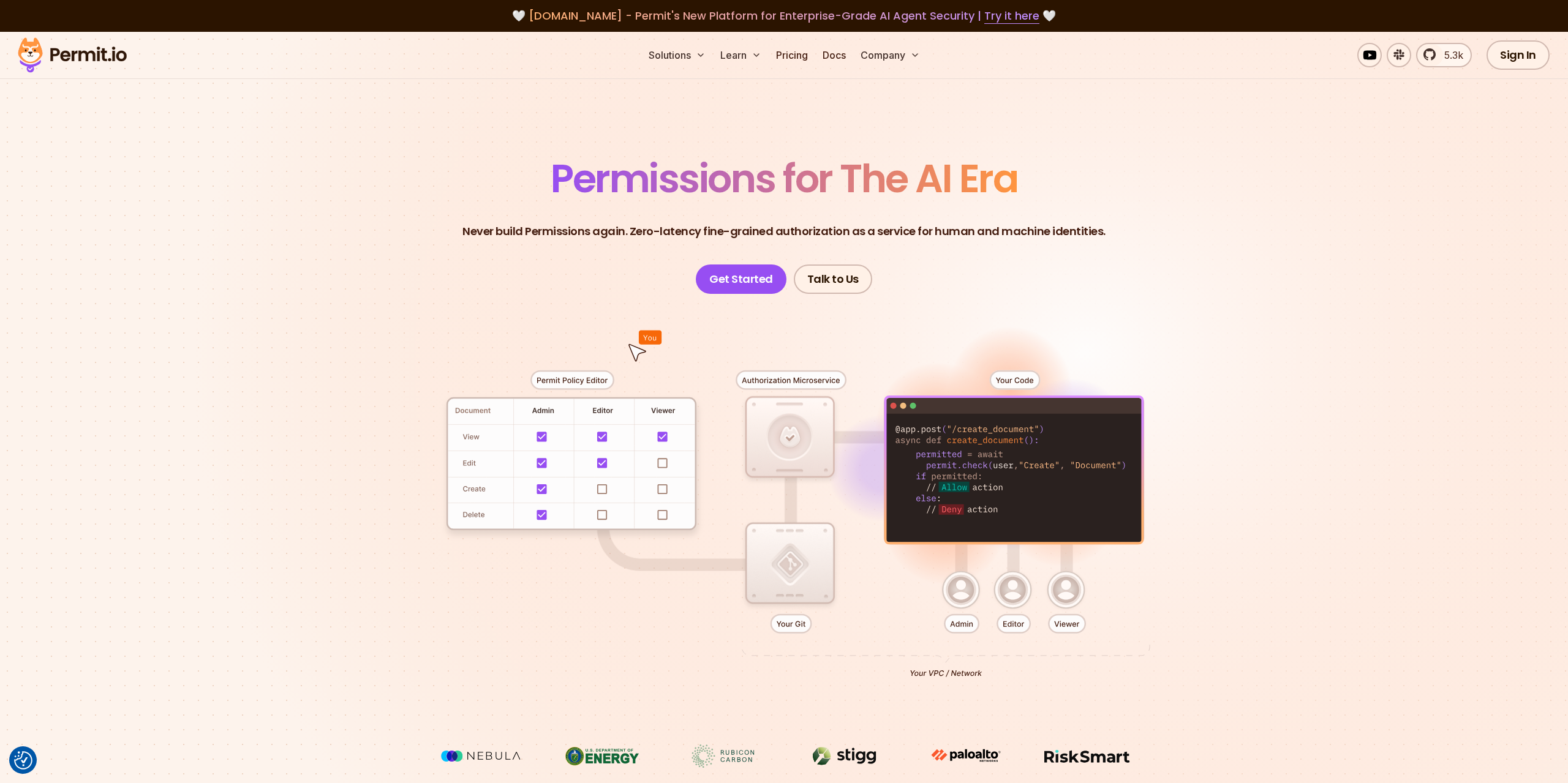
click at [1134, 223] on header "Permissions for The AI Era Never build Permissions again. Zero-latency fine-gra…" at bounding box center [784, 226] width 857 height 135
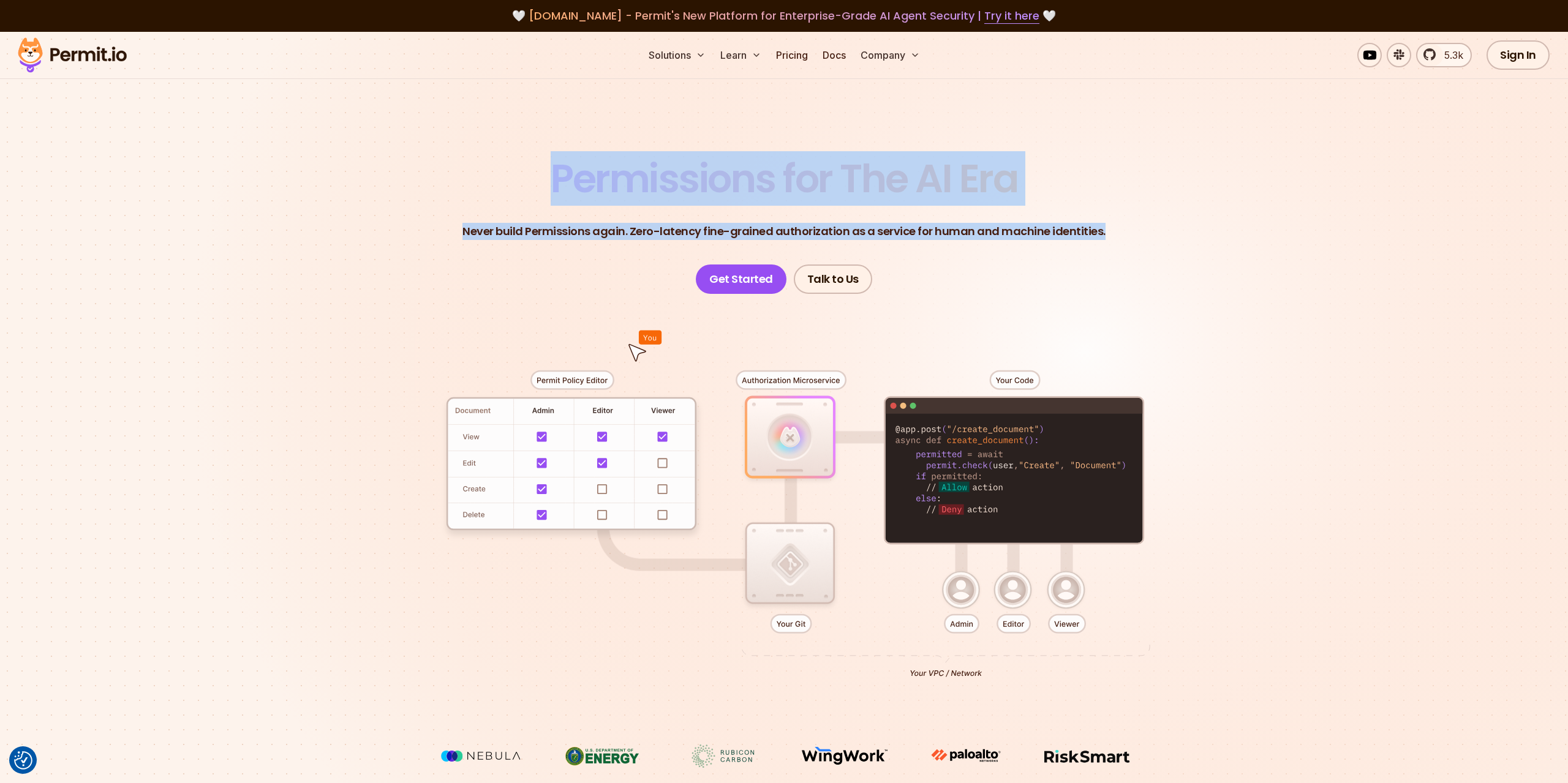
drag, startPoint x: 1143, startPoint y: 226, endPoint x: 558, endPoint y: 157, distance: 589.1
click at [558, 159] on header "Permissions for The AI Era Never build Permissions again. Zero-latency fine-gra…" at bounding box center [784, 226] width 857 height 135
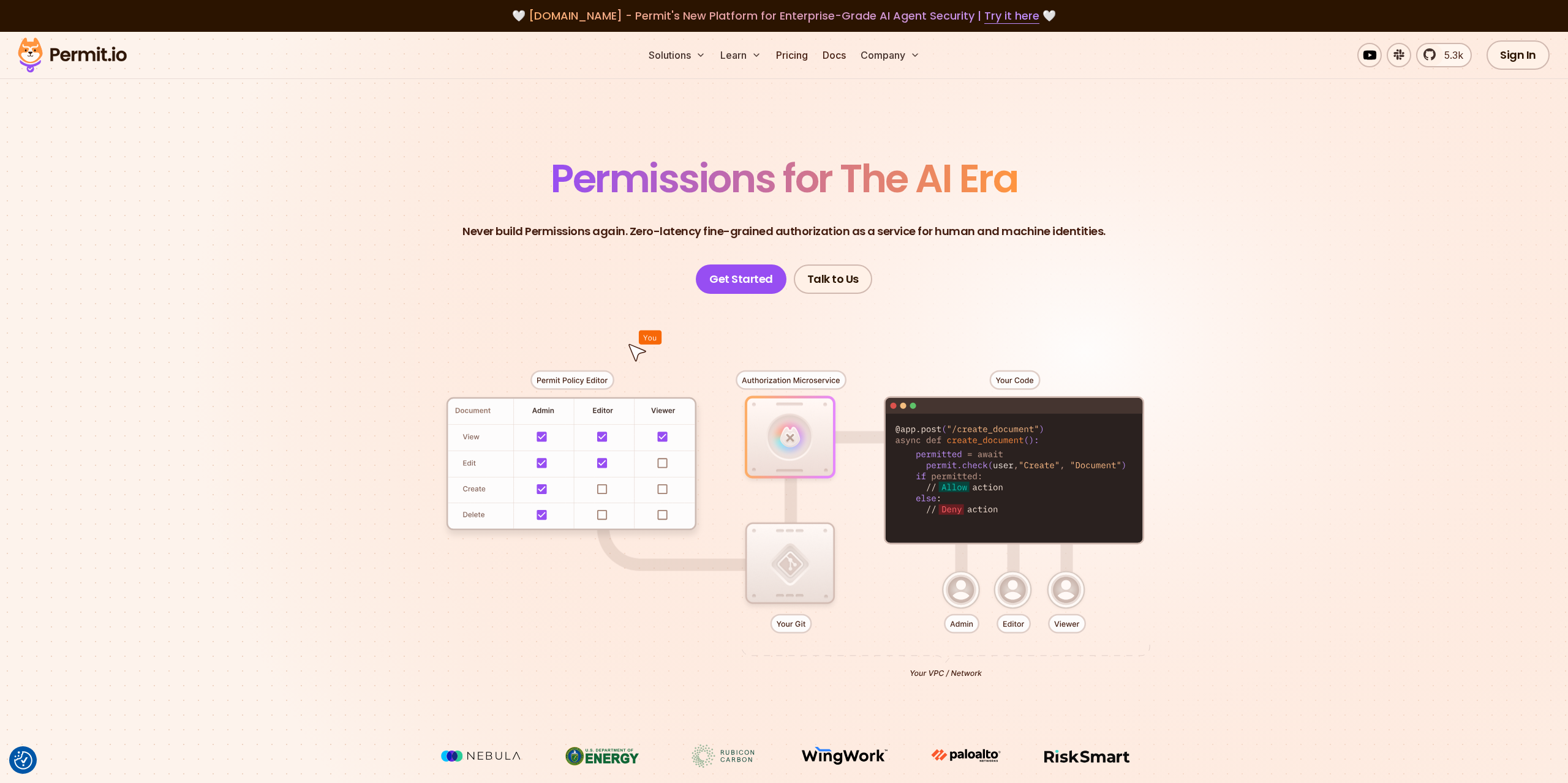
click at [363, 145] on section "Permissions for The AI Era Never build Permissions again. Zero-latency fine-gra…" at bounding box center [784, 436] width 1568 height 809
